Goal: Task Accomplishment & Management: Manage account settings

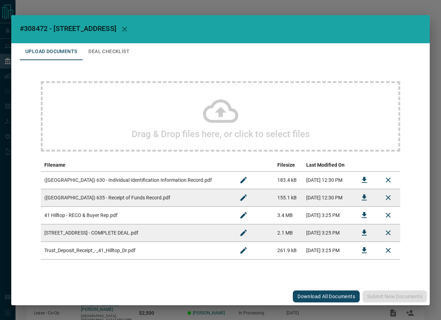
click at [44, 26] on span "#308472 - [STREET_ADDRESS]" at bounding box center [68, 28] width 96 height 8
copy span "308472"
click at [356, 230] on button "Download" at bounding box center [364, 232] width 17 height 17
click at [359, 253] on button "Download" at bounding box center [364, 250] width 17 height 17
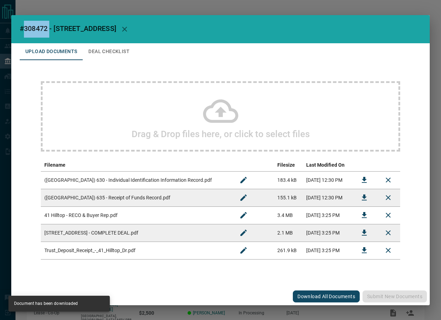
click at [98, 59] on button "Deal Checklist" at bounding box center [109, 51] width 52 height 17
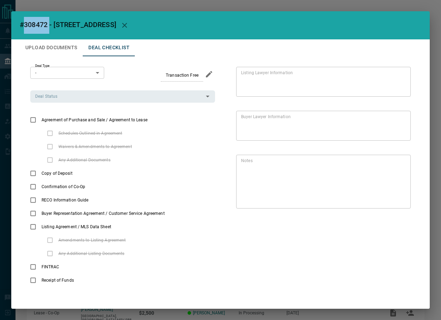
click at [63, 73] on body "Lead Transfers Leads Deals Listings Campaigns Quota Rules Agent Quotas Admin Mo…" at bounding box center [220, 186] width 441 height 372
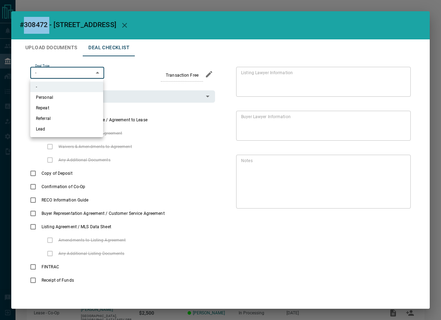
click at [63, 108] on li "Repeat" at bounding box center [66, 108] width 73 height 11
type input "*"
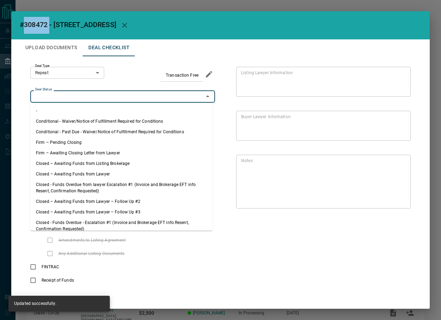
click at [80, 98] on input "Deal Status" at bounding box center [116, 97] width 169 height 8
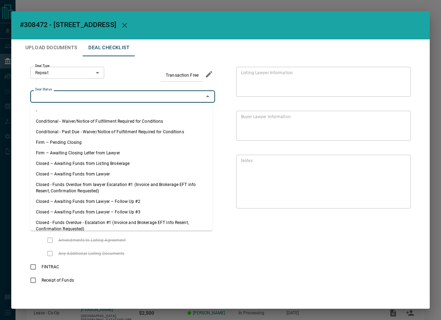
click at [76, 139] on li "Firm – Pending Closing" at bounding box center [121, 142] width 182 height 11
type input "**********"
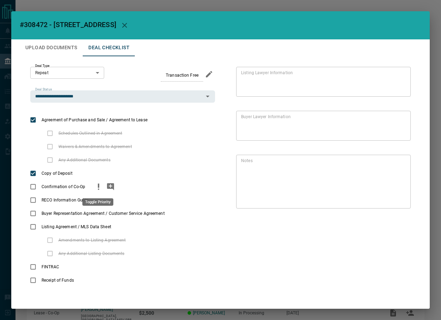
click at [100, 187] on icon "priority" at bounding box center [98, 187] width 8 height 8
click at [109, 186] on icon "add note" at bounding box center [110, 187] width 8 height 8
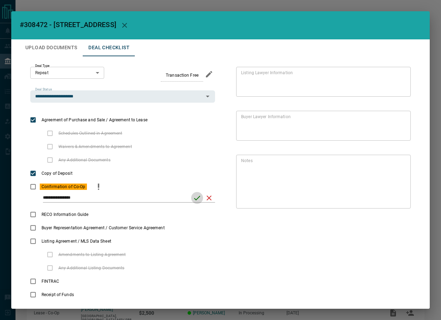
click at [195, 196] on icon "save" at bounding box center [197, 198] width 8 height 8
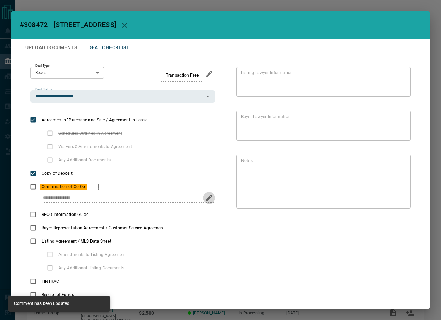
click at [211, 199] on button "edit" at bounding box center [209, 198] width 12 height 12
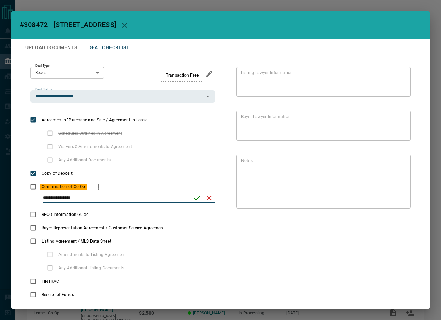
click at [177, 200] on input "**********" at bounding box center [115, 198] width 145 height 9
paste input "**********"
type input "**********"
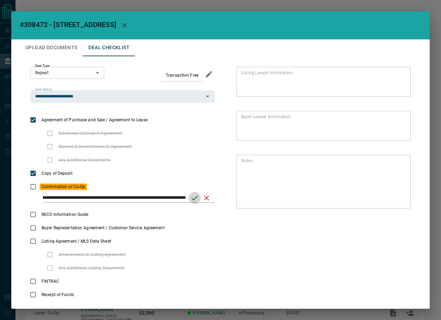
click at [193, 197] on icon "save" at bounding box center [194, 198] width 8 height 8
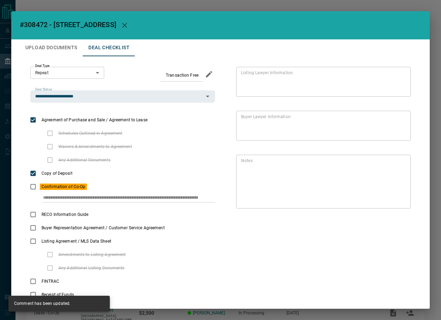
click at [59, 40] on button "Upload Documents" at bounding box center [51, 47] width 63 height 17
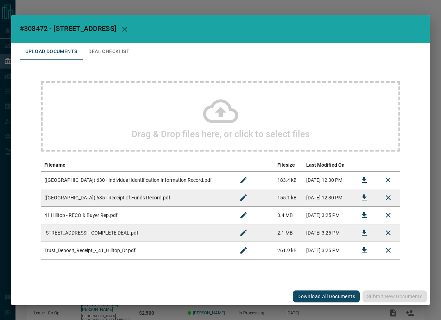
click at [363, 216] on icon "Download" at bounding box center [364, 215] width 5 height 6
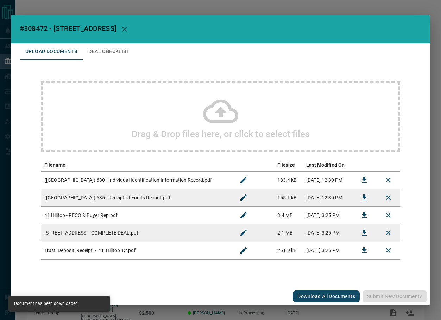
click at [107, 57] on button "Deal Checklist" at bounding box center [109, 51] width 52 height 17
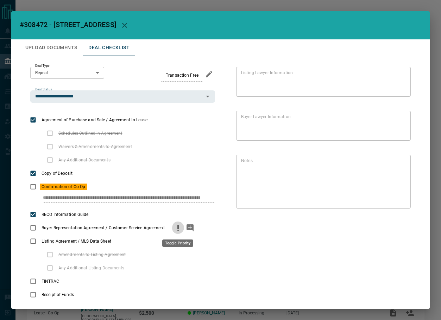
click at [181, 230] on icon "priority" at bounding box center [178, 228] width 8 height 8
click at [186, 230] on icon "add note" at bounding box center [190, 228] width 8 height 8
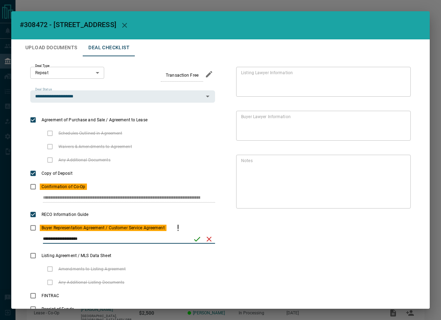
type input "**********"
click at [196, 236] on icon "save" at bounding box center [197, 239] width 8 height 8
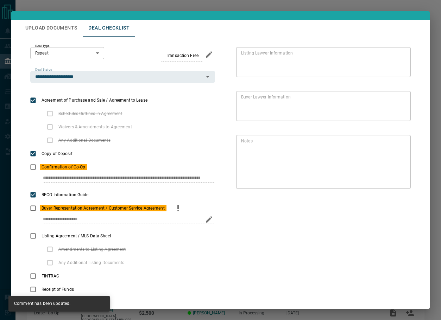
scroll to position [30, 0]
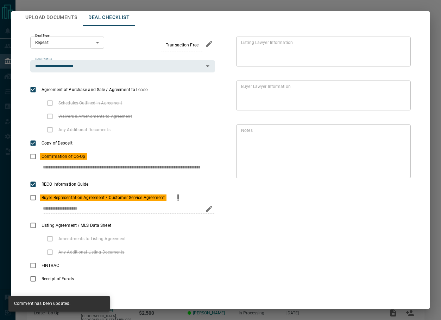
click at [54, 18] on button "Upload Documents" at bounding box center [51, 17] width 63 height 17
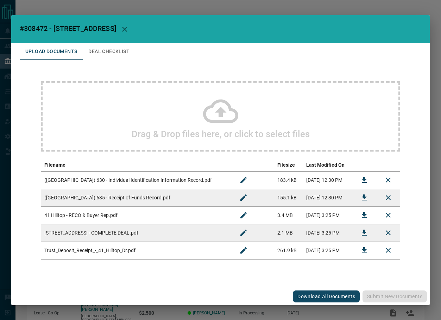
scroll to position [0, 0]
click at [364, 180] on icon "Download" at bounding box center [364, 180] width 5 height 6
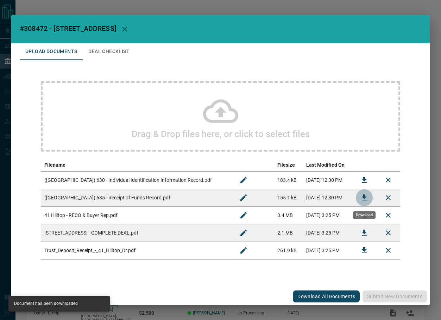
click at [364, 198] on icon "Download" at bounding box center [364, 198] width 5 height 6
click at [94, 48] on button "Deal Checklist" at bounding box center [109, 51] width 52 height 17
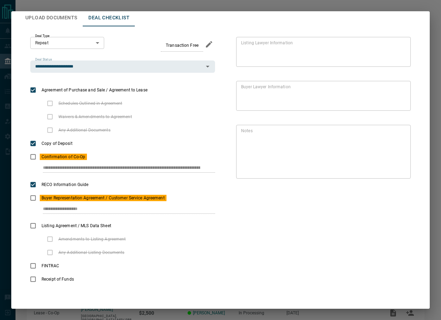
scroll to position [30, 0]
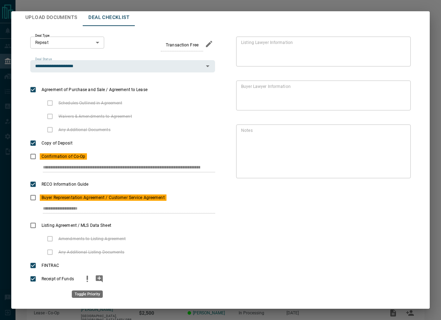
drag, startPoint x: 82, startPoint y: 281, endPoint x: 85, endPoint y: 279, distance: 3.6
click at [82, 280] on button "priority" at bounding box center [87, 278] width 12 height 13
click at [357, 250] on div "Listing Lawyer Information * Listing Lawyer Information Buyer Lawyer Informatio…" at bounding box center [313, 161] width 196 height 249
click at [96, 275] on icon "add note" at bounding box center [99, 279] width 8 height 8
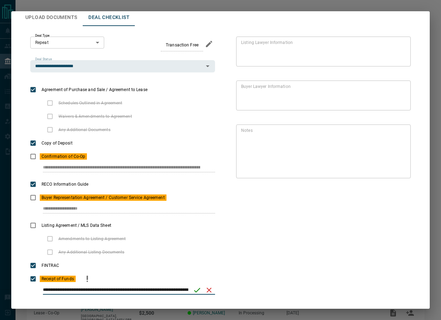
scroll to position [0, 162]
type input "**********"
click at [191, 290] on icon "save" at bounding box center [194, 290] width 8 height 8
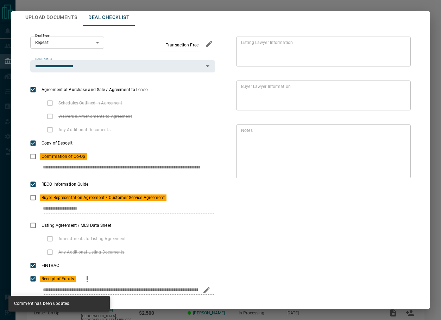
click at [65, 22] on button "Upload Documents" at bounding box center [51, 17] width 63 height 17
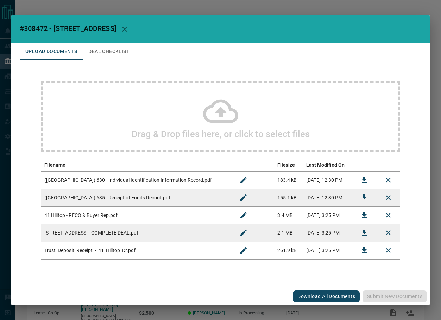
click at [124, 112] on div "Drag & Drop files here, or click to select files" at bounding box center [220, 116] width 359 height 70
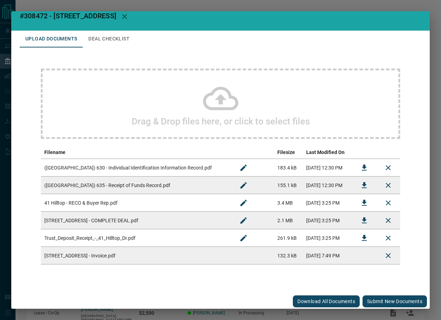
scroll to position [11, 0]
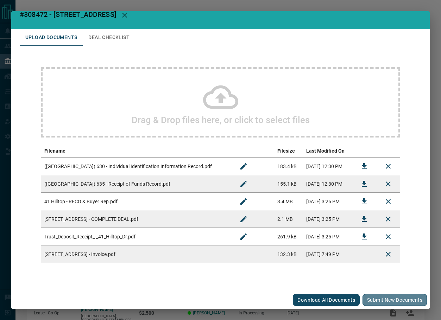
click at [383, 299] on button "Submit new documents" at bounding box center [394, 300] width 64 height 12
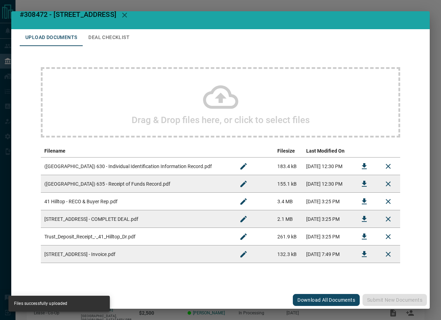
click at [100, 44] on button "Deal Checklist" at bounding box center [109, 37] width 52 height 17
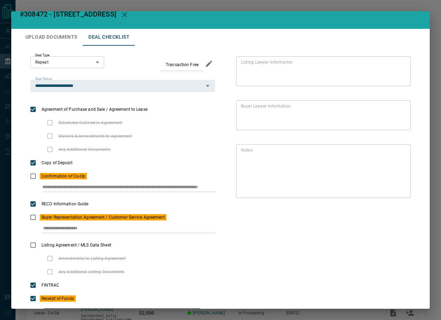
scroll to position [0, 73]
drag, startPoint x: 40, startPoint y: 186, endPoint x: 223, endPoint y: 192, distance: 183.7
click at [223, 192] on div "**********" at bounding box center [220, 188] width 401 height 285
click at [137, 226] on div "**********" at bounding box center [122, 231] width 185 height 14
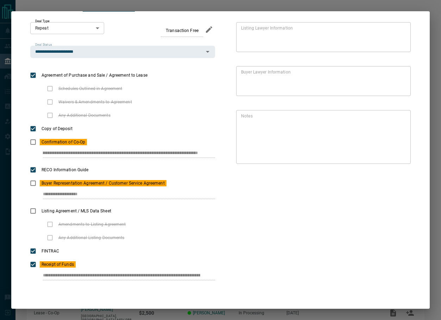
scroll to position [0, 150]
drag, startPoint x: 46, startPoint y: 276, endPoint x: 251, endPoint y: 282, distance: 205.6
click at [251, 282] on div "**********" at bounding box center [220, 154] width 401 height 285
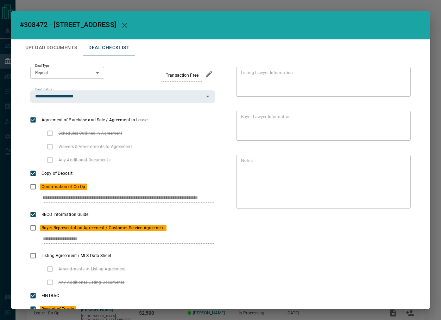
click at [59, 46] on button "Upload Documents" at bounding box center [51, 47] width 63 height 17
